Goal: Find specific page/section: Find specific page/section

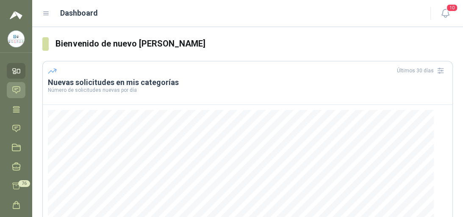
click at [17, 89] on icon at bounding box center [16, 90] width 9 height 9
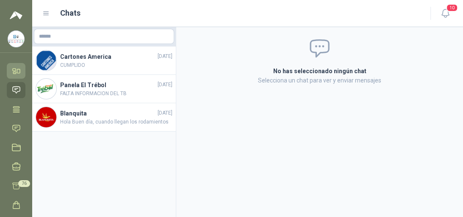
click at [14, 71] on icon at bounding box center [14, 70] width 3 height 2
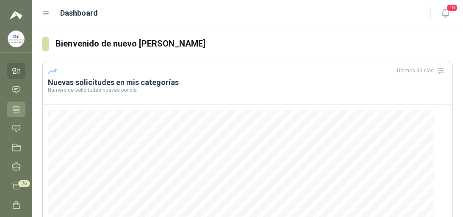
click at [20, 109] on icon at bounding box center [16, 109] width 9 height 9
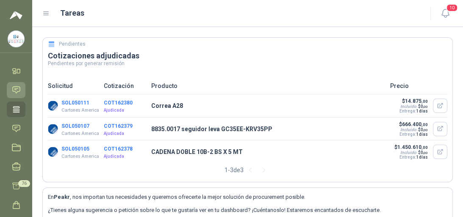
click at [15, 93] on icon at bounding box center [16, 90] width 9 height 9
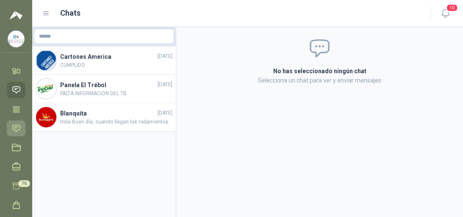
click at [19, 127] on icon at bounding box center [16, 128] width 9 height 9
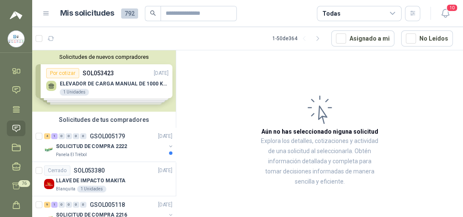
click at [76, 81] on div "Solicitudes de nuevos compradores Por cotizar SOL053423 [DATE] ELEVADOR DE CARG…" at bounding box center [104, 80] width 144 height 61
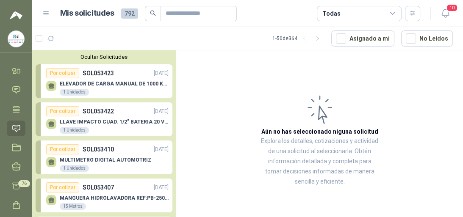
click at [91, 121] on p "LLAVE IMPACTO CUAD. 1/2" BATERIA 20 VOLT" at bounding box center [114, 122] width 109 height 6
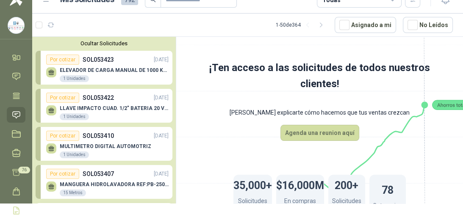
scroll to position [9, 0]
